Goal: Check status: Check status

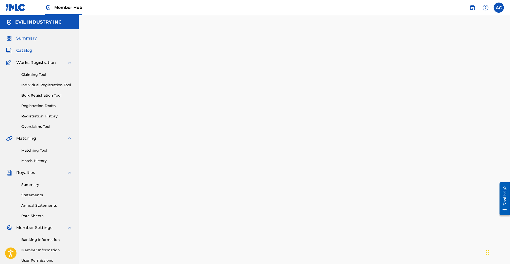
click at [23, 40] on span "Summary" at bounding box center [26, 38] width 21 height 6
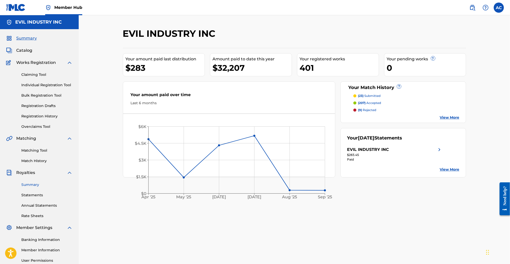
click at [39, 186] on link "Summary" at bounding box center [46, 184] width 51 height 5
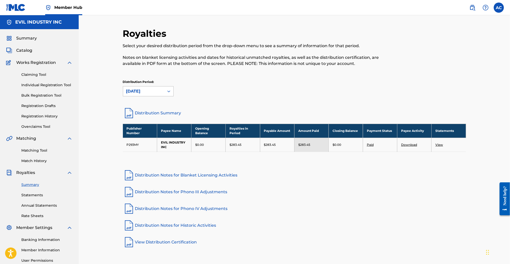
click at [152, 90] on div "[DATE]" at bounding box center [143, 91] width 35 height 6
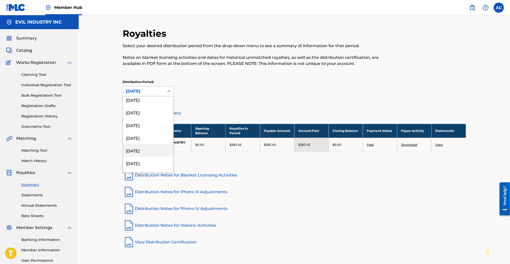
scroll to position [130, 0]
click at [149, 103] on div "[DATE]" at bounding box center [148, 100] width 50 height 13
click at [151, 94] on div "[DATE]" at bounding box center [143, 92] width 41 height 10
click at [155, 147] on div "[DATE]" at bounding box center [148, 149] width 50 height 13
